Goal: Task Accomplishment & Management: Use online tool/utility

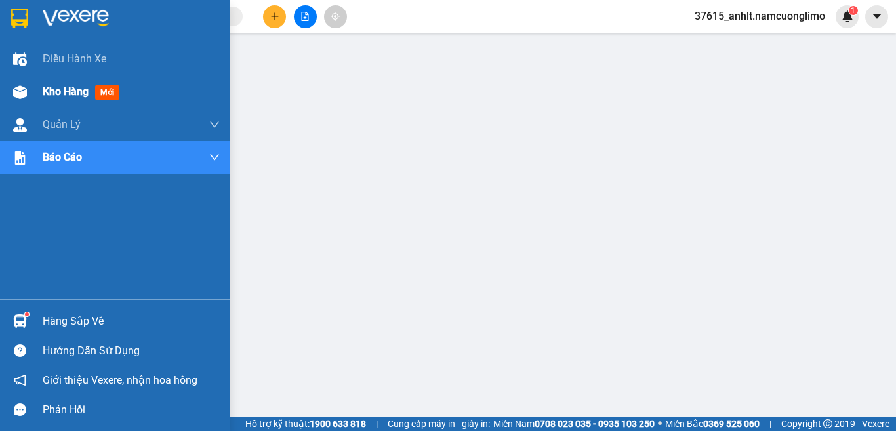
click at [24, 89] on img at bounding box center [20, 92] width 14 height 14
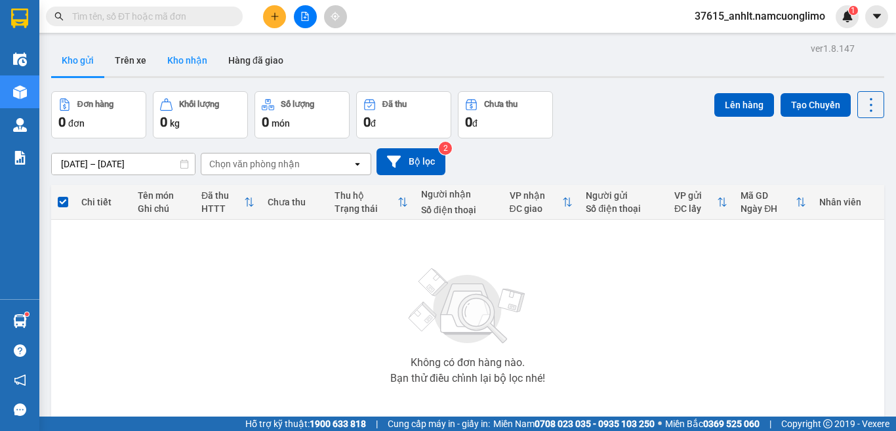
click at [182, 59] on button "Kho nhận" at bounding box center [187, 60] width 61 height 31
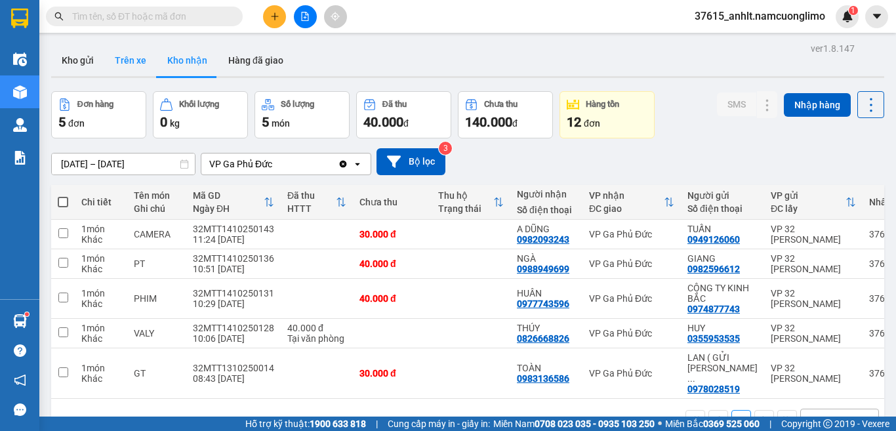
click at [141, 63] on button "Trên xe" at bounding box center [130, 60] width 52 height 31
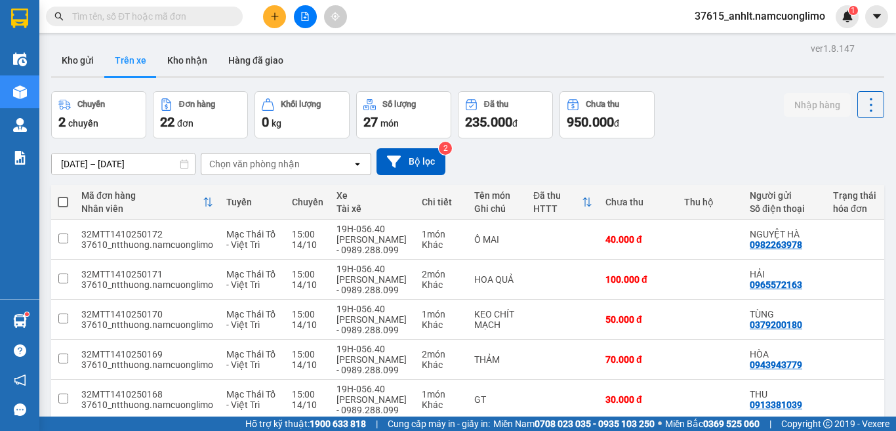
click at [304, 165] on div "Chọn văn phòng nhận" at bounding box center [276, 163] width 151 height 21
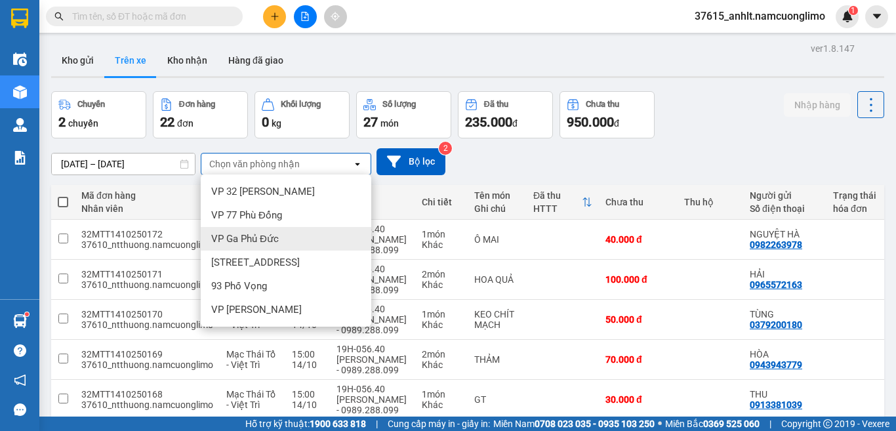
click at [277, 235] on span "VP Ga Phủ Đức" at bounding box center [245, 238] width 68 height 13
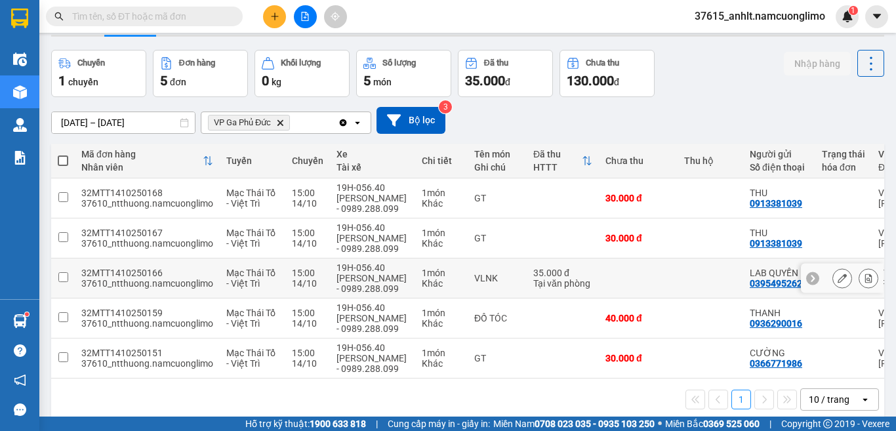
scroll to position [62, 0]
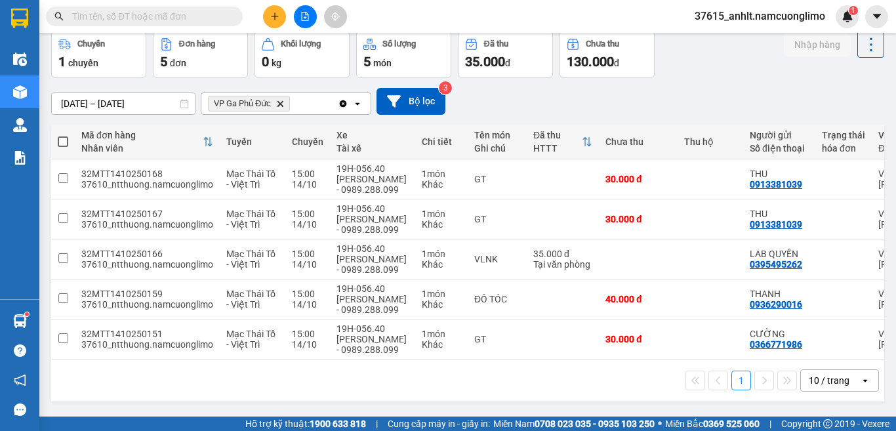
click at [275, 102] on span "VP Ga Phủ Đức Delete" at bounding box center [249, 104] width 82 height 16
click at [278, 102] on icon "Delete" at bounding box center [280, 104] width 8 height 8
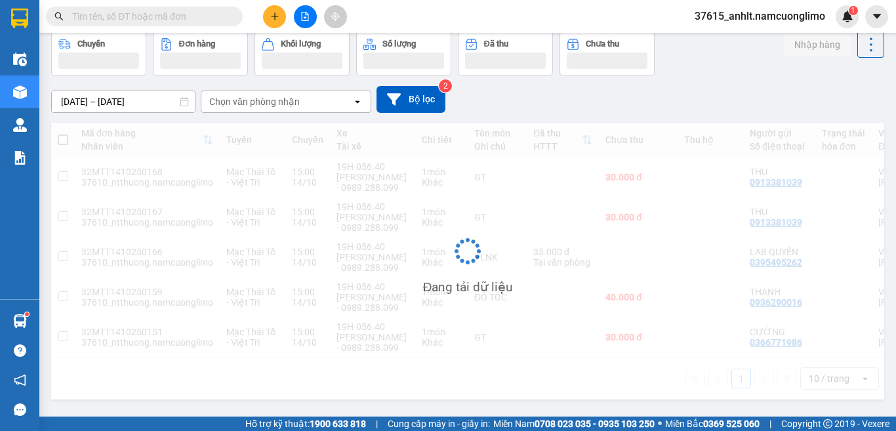
click at [278, 102] on div "Chọn văn phòng nhận" at bounding box center [254, 101] width 90 height 13
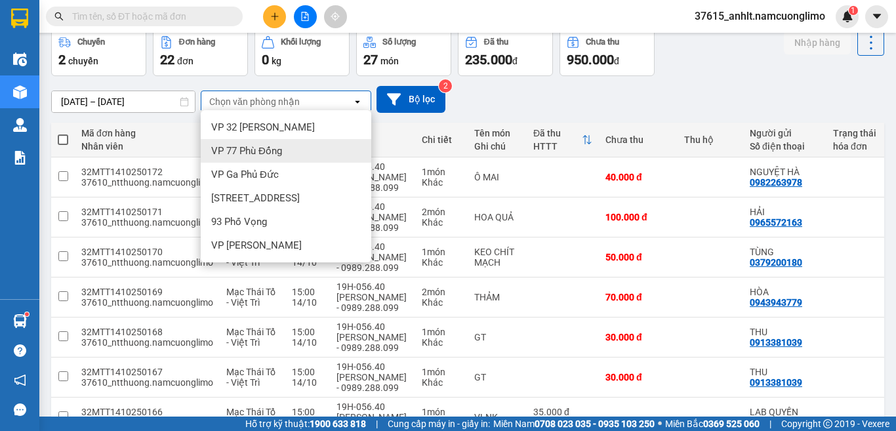
click at [279, 155] on span "VP 77 Phù Đổng" at bounding box center [246, 150] width 71 height 13
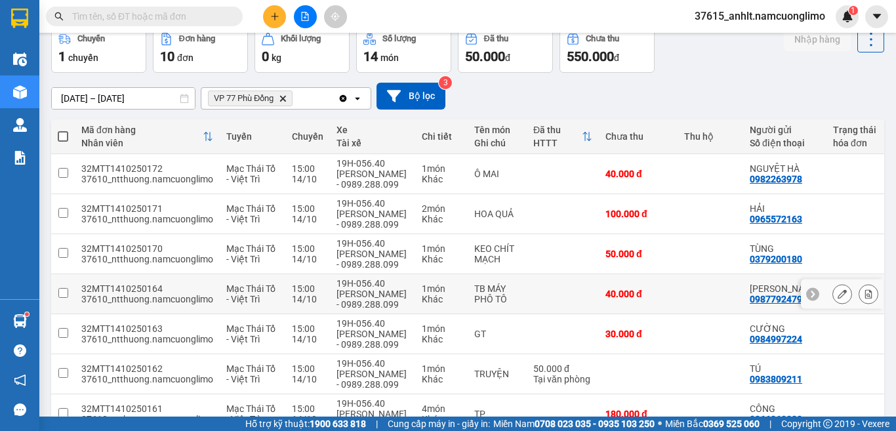
scroll to position [0, 0]
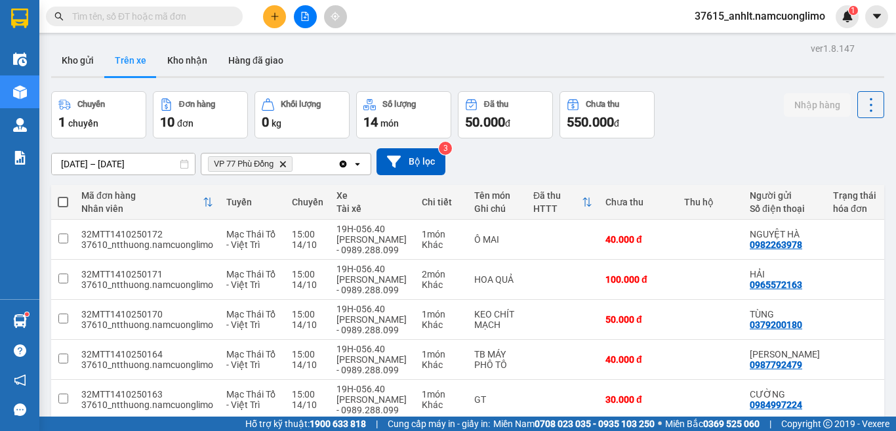
click at [282, 168] on span "VP 77 Phù Đổng Delete" at bounding box center [250, 164] width 85 height 16
click at [282, 165] on icon "VP 77 Phù Đổng, close by backspace" at bounding box center [283, 164] width 6 height 6
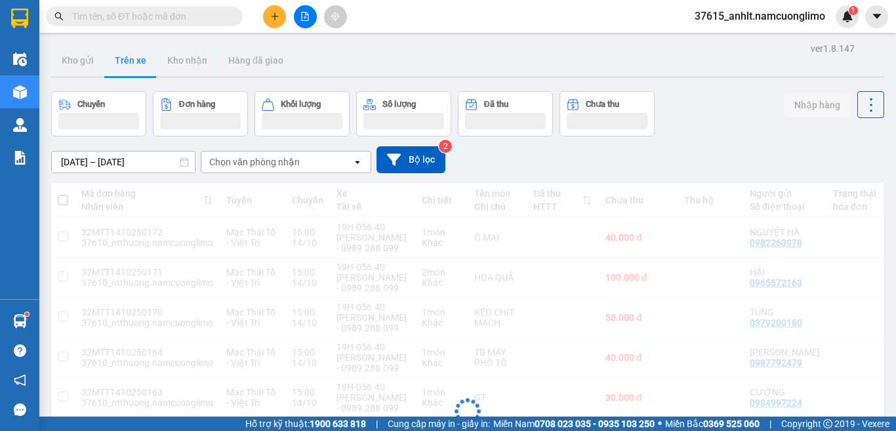
click at [282, 165] on div "Chọn văn phòng nhận" at bounding box center [254, 161] width 90 height 13
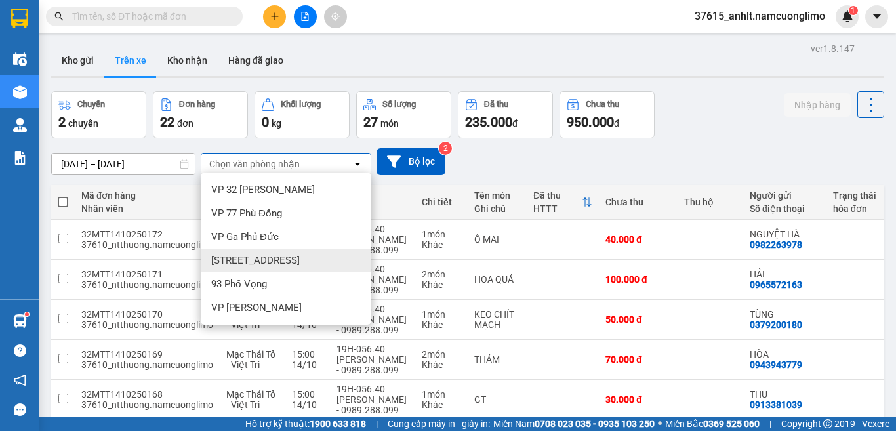
click at [284, 258] on span "[STREET_ADDRESS]" at bounding box center [255, 260] width 89 height 13
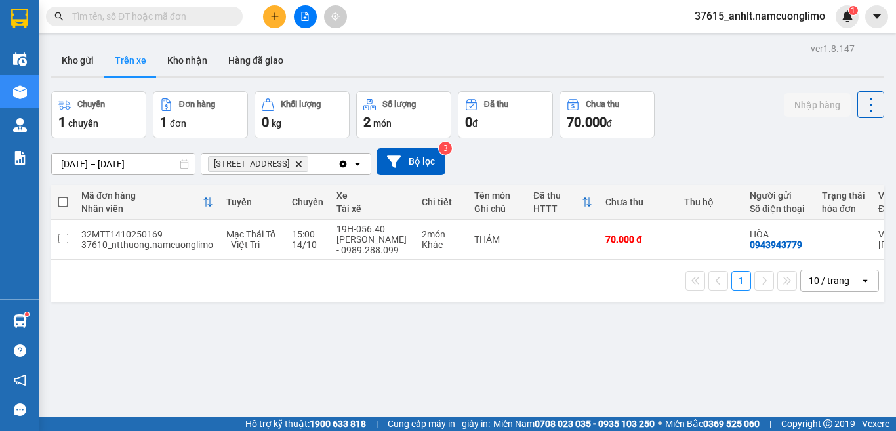
click at [296, 165] on icon "142 Hai Bà Trưng, close by backspace" at bounding box center [299, 164] width 6 height 6
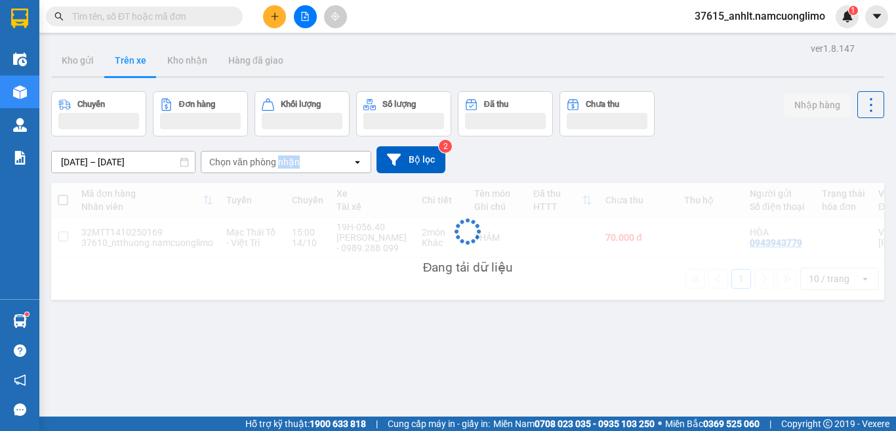
click at [287, 165] on div "Chọn văn phòng nhận" at bounding box center [254, 161] width 90 height 13
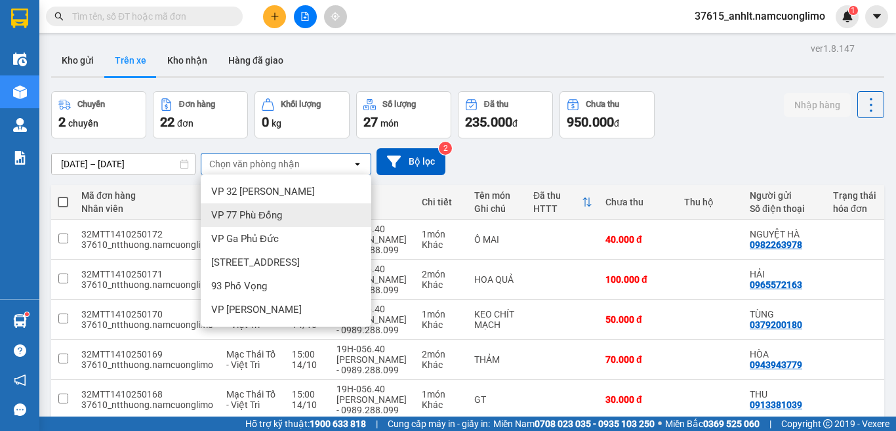
click at [599, 151] on div "[DATE] – [DATE] Press the down arrow key to interact with the calendar and sele…" at bounding box center [467, 161] width 833 height 27
